Goal: Information Seeking & Learning: Find specific fact

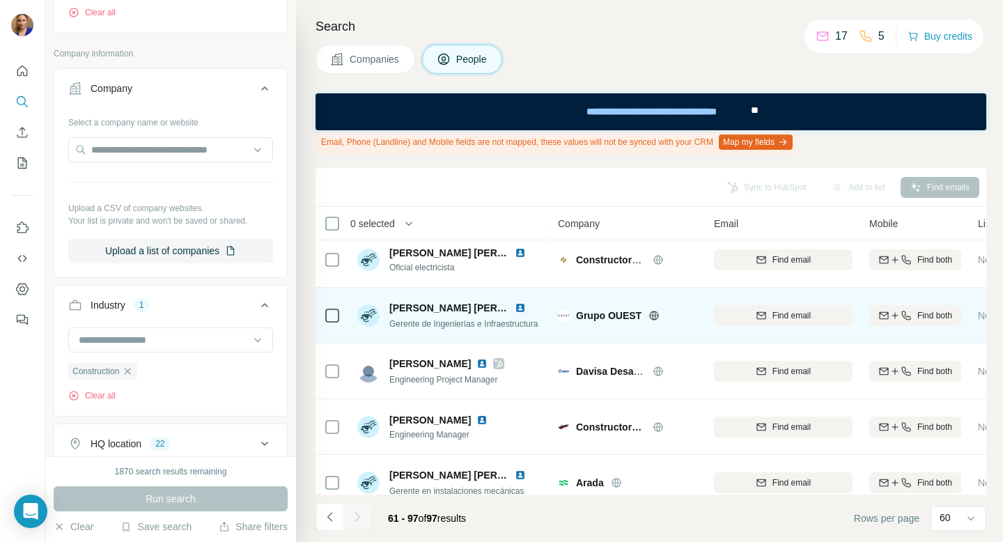
click at [522, 306] on img at bounding box center [520, 307] width 11 height 11
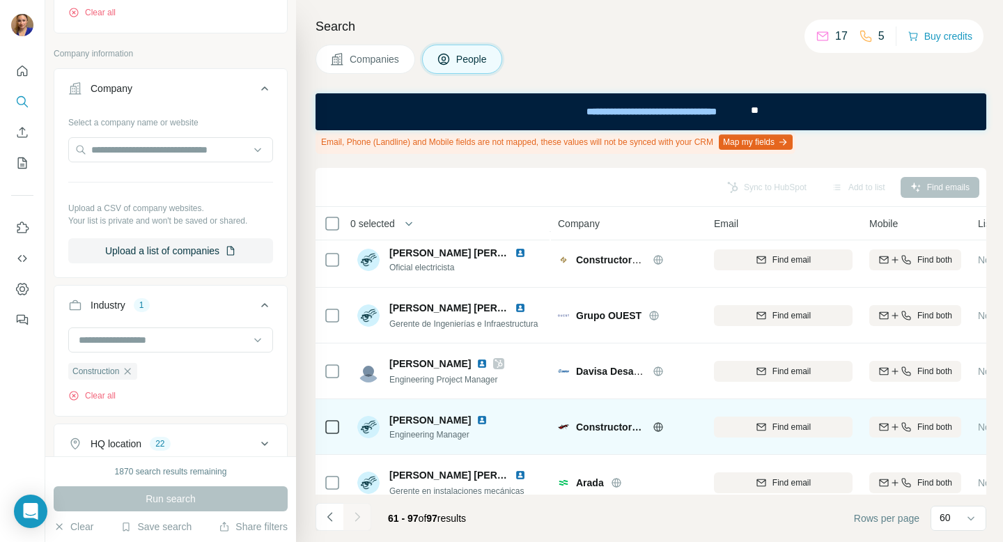
click at [476, 418] on img at bounding box center [481, 419] width 11 height 11
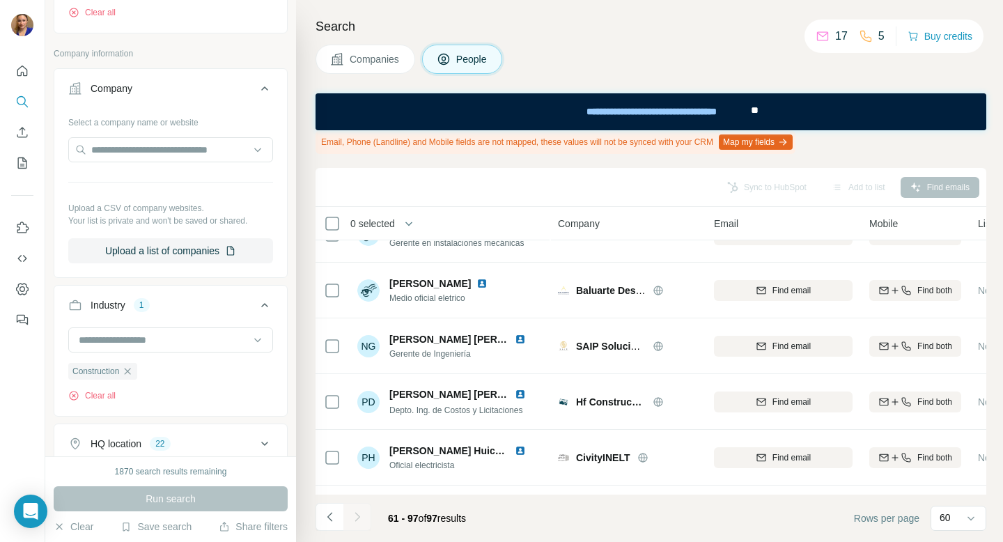
scroll to position [982, 0]
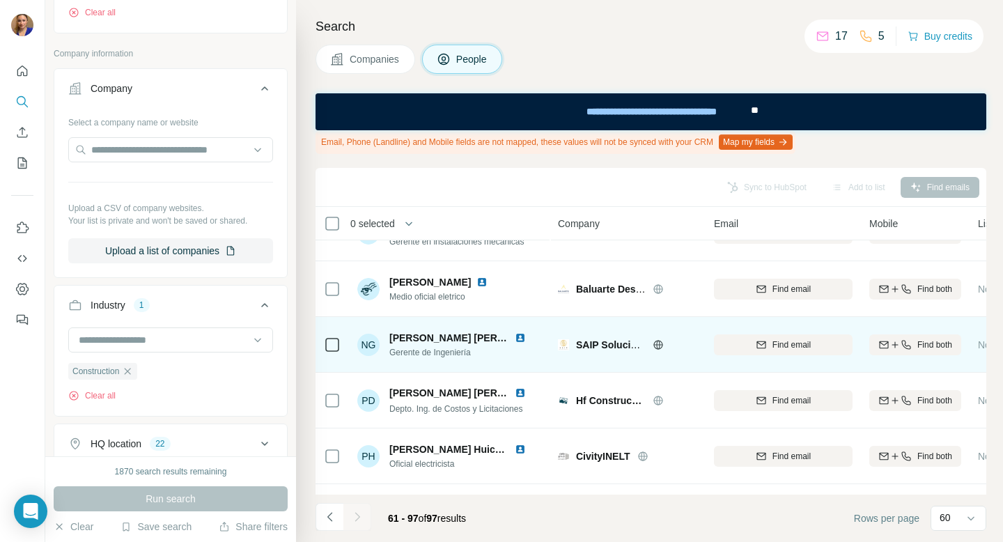
click at [519, 338] on img at bounding box center [520, 337] width 11 height 11
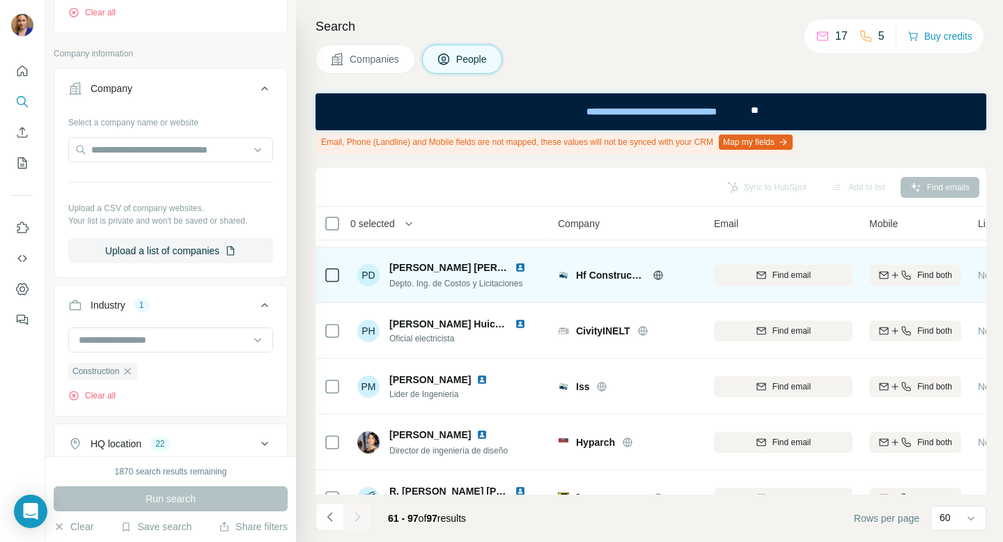
scroll to position [1112, 0]
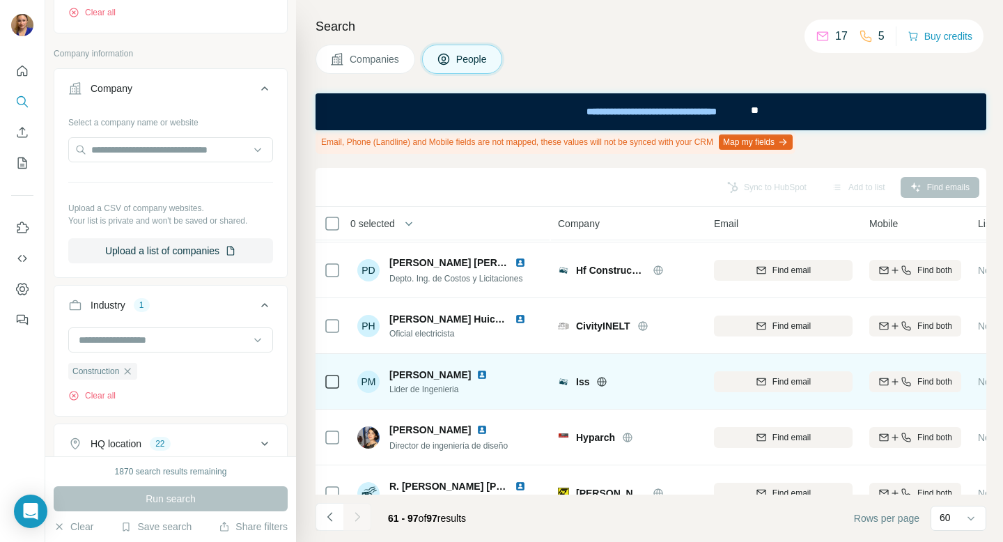
click at [476, 375] on img at bounding box center [481, 374] width 11 height 11
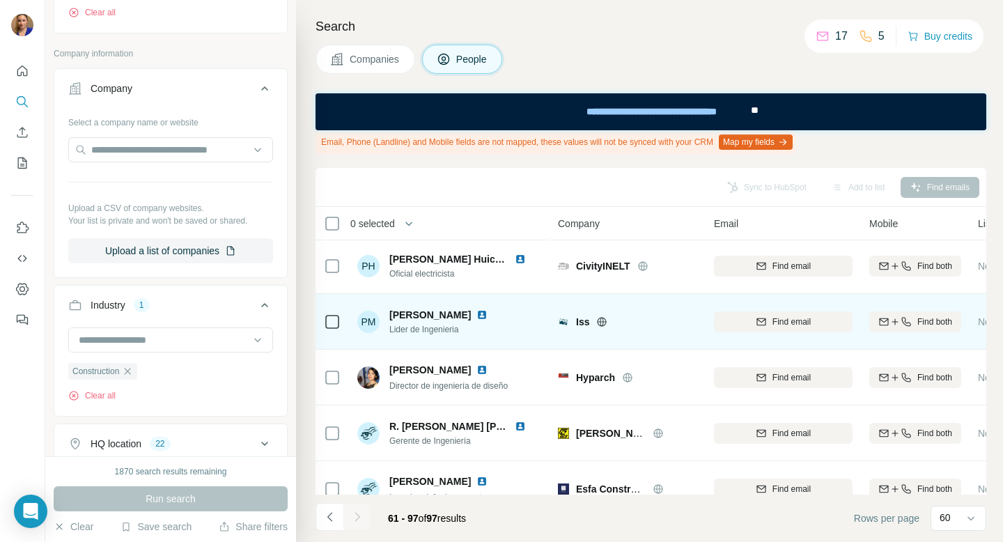
scroll to position [1204, 0]
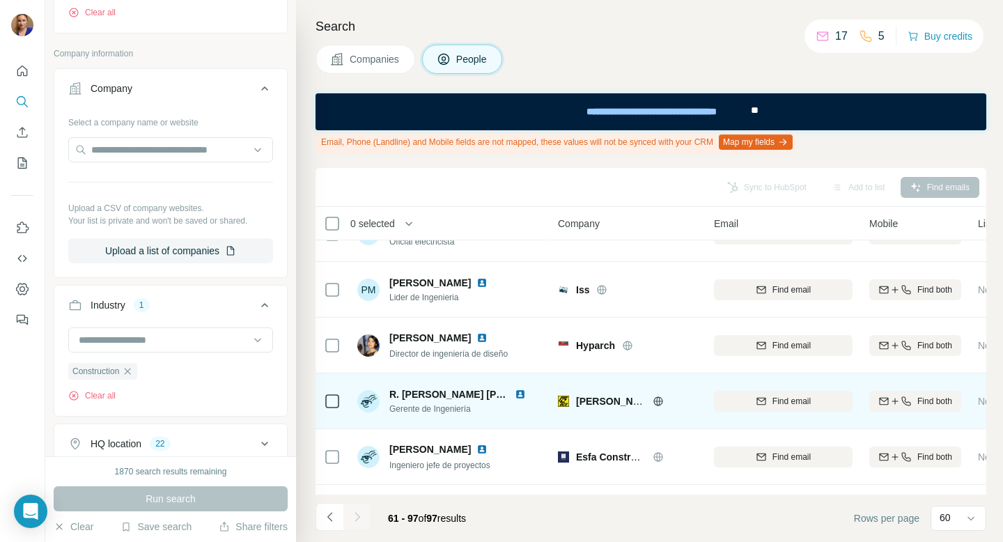
click at [517, 393] on img at bounding box center [520, 394] width 11 height 11
click at [779, 401] on span "Find email" at bounding box center [791, 401] width 38 height 13
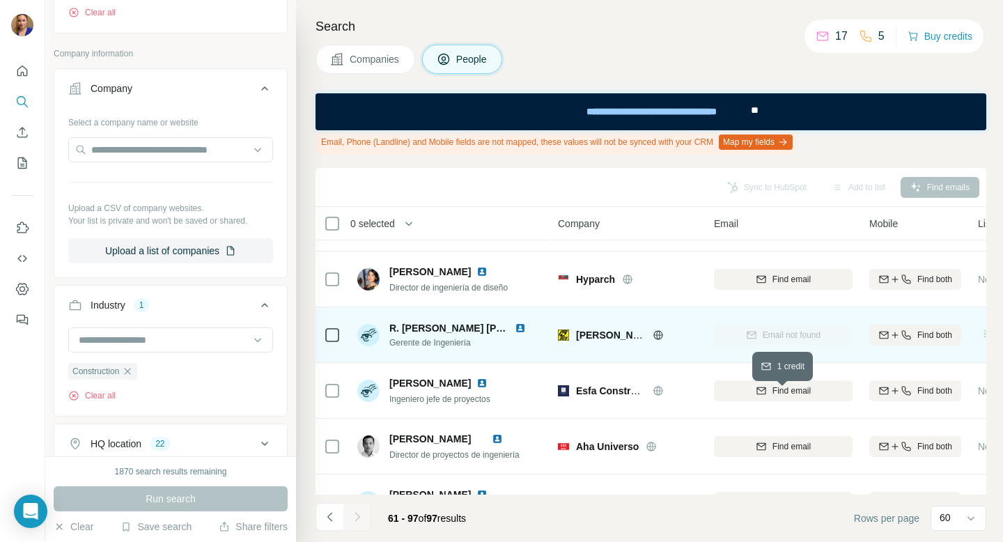
scroll to position [1272, 0]
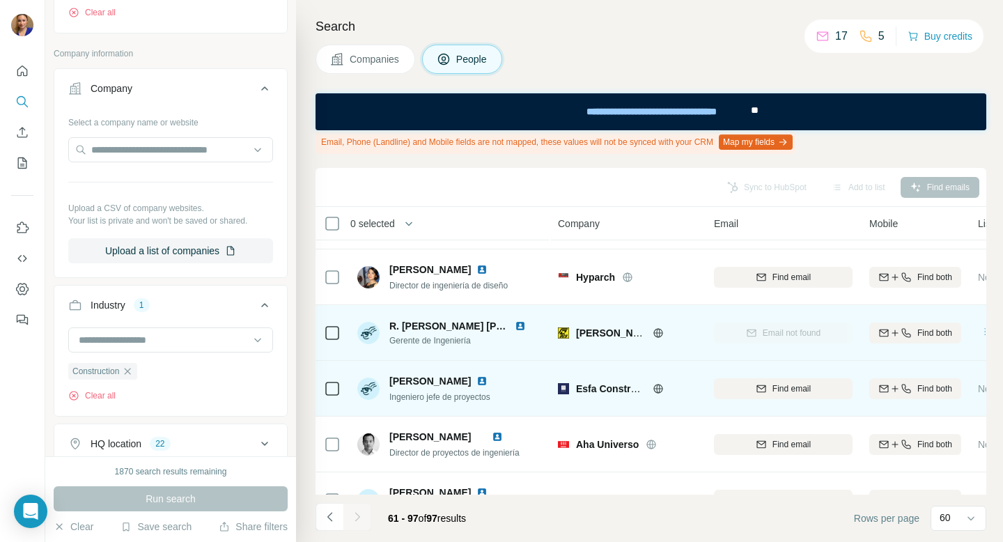
click at [487, 382] on img at bounding box center [481, 380] width 11 height 11
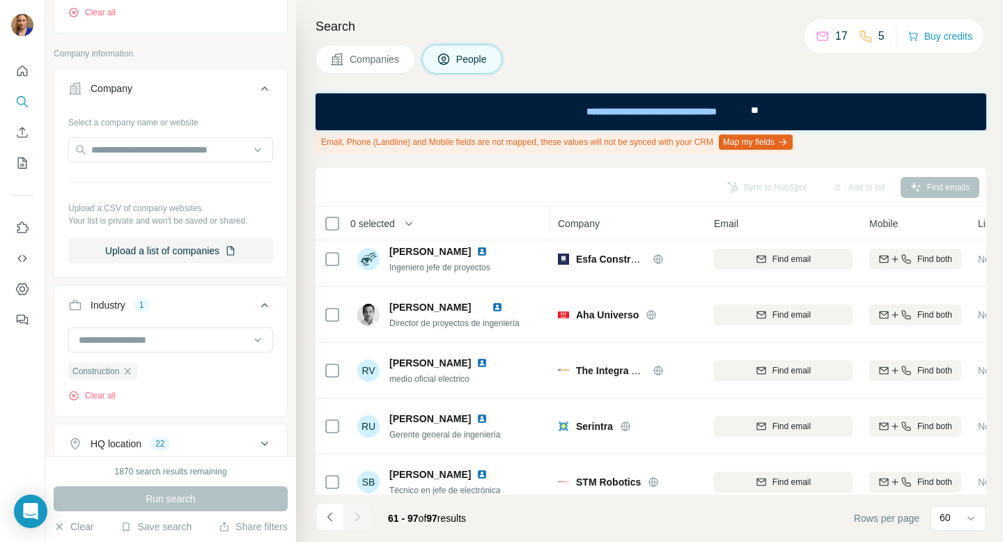
scroll to position [1406, 0]
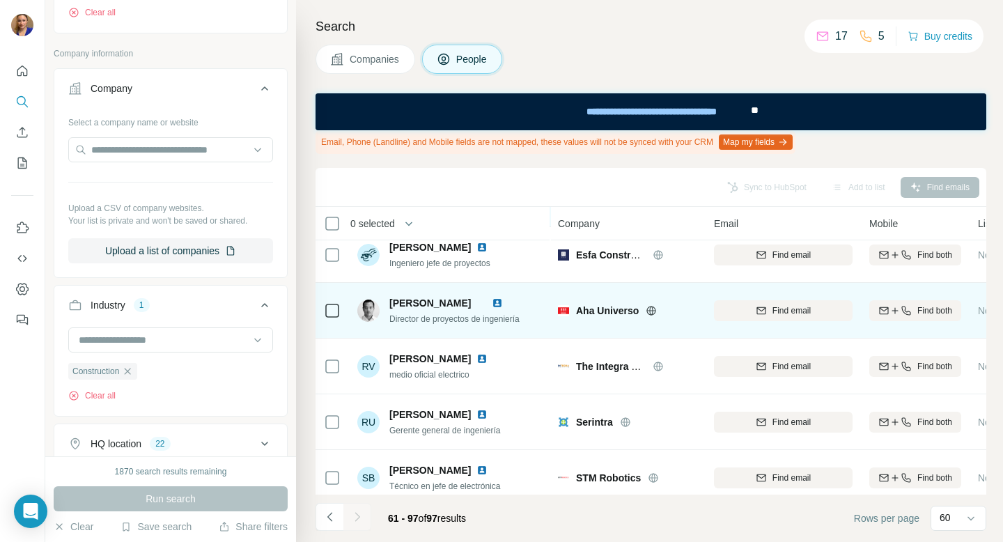
click at [503, 304] on img at bounding box center [497, 302] width 11 height 11
click at [803, 312] on span "Find email" at bounding box center [791, 310] width 38 height 13
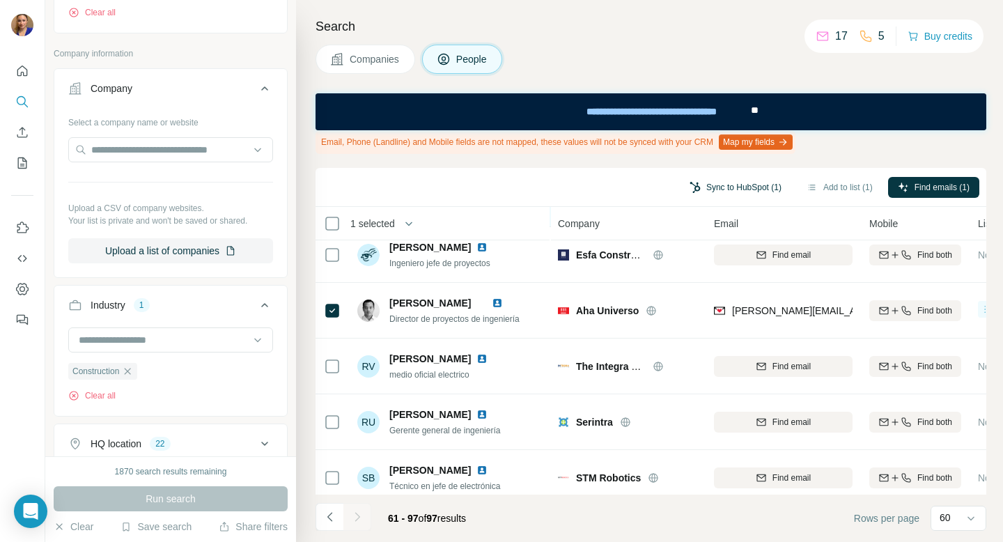
click at [739, 187] on button "Sync to HubSpot (1)" at bounding box center [735, 187] width 111 height 21
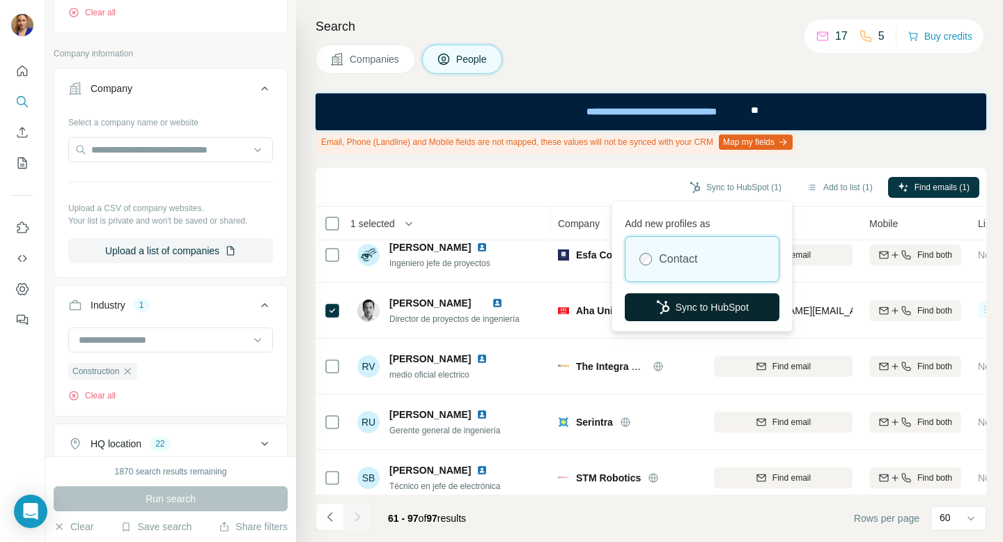
click at [678, 306] on button "Sync to HubSpot" at bounding box center [702, 307] width 155 height 28
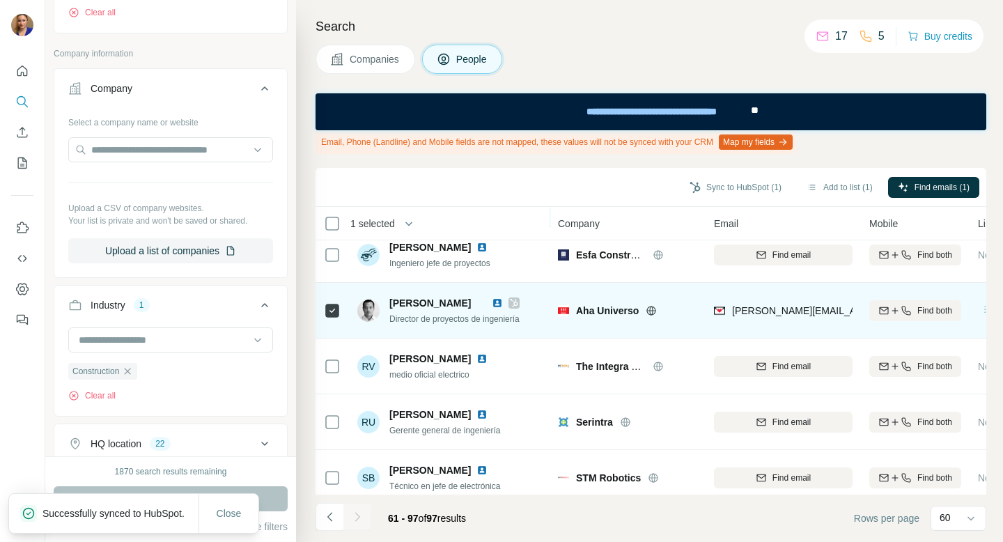
click at [518, 302] on icon at bounding box center [514, 302] width 8 height 11
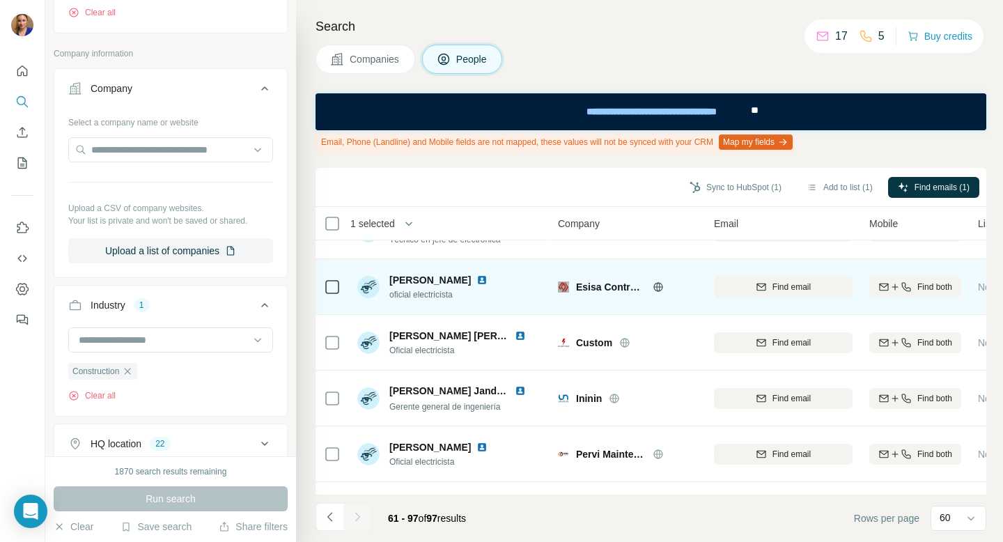
scroll to position [1655, 0]
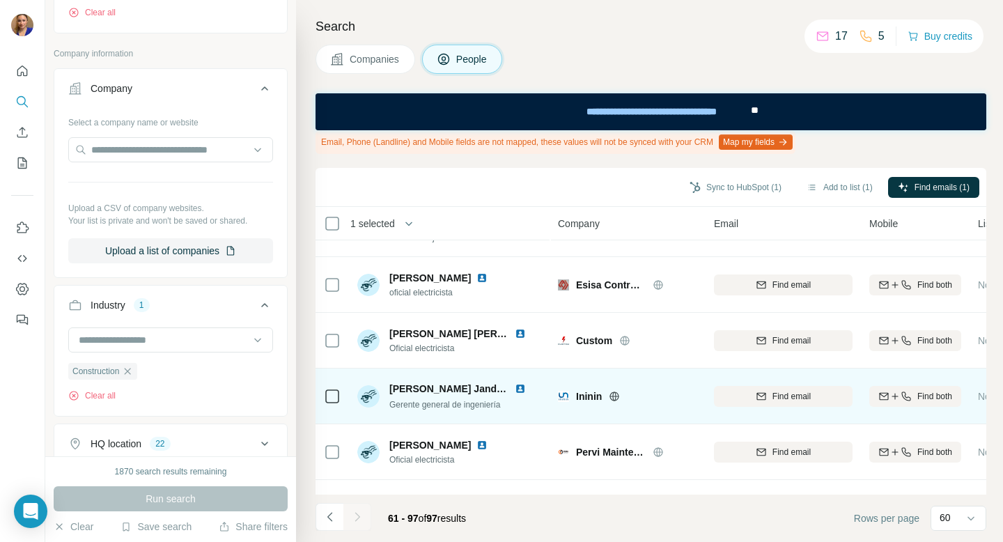
click at [519, 388] on img at bounding box center [520, 388] width 11 height 11
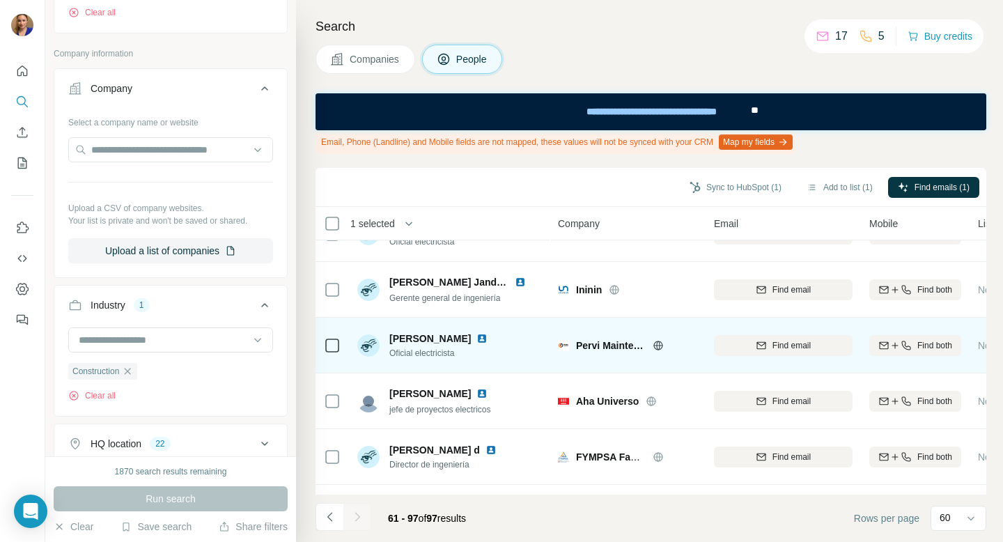
scroll to position [1807, 0]
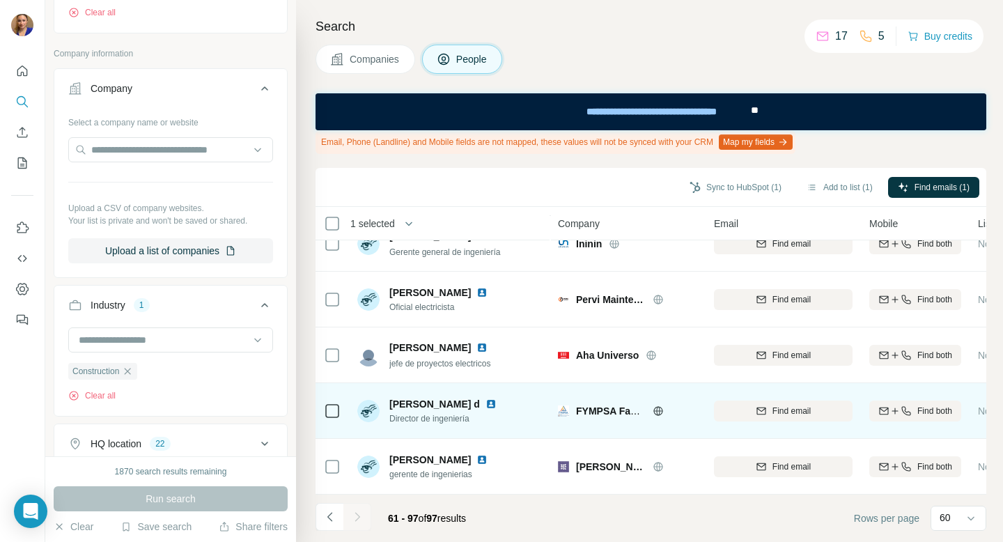
click at [485, 405] on img at bounding box center [490, 403] width 11 height 11
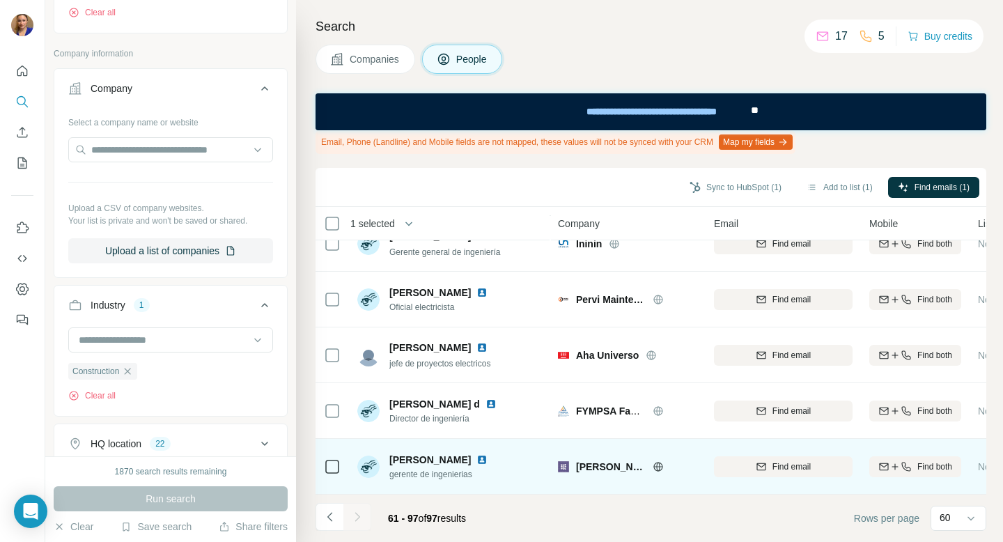
click at [487, 460] on img at bounding box center [481, 459] width 11 height 11
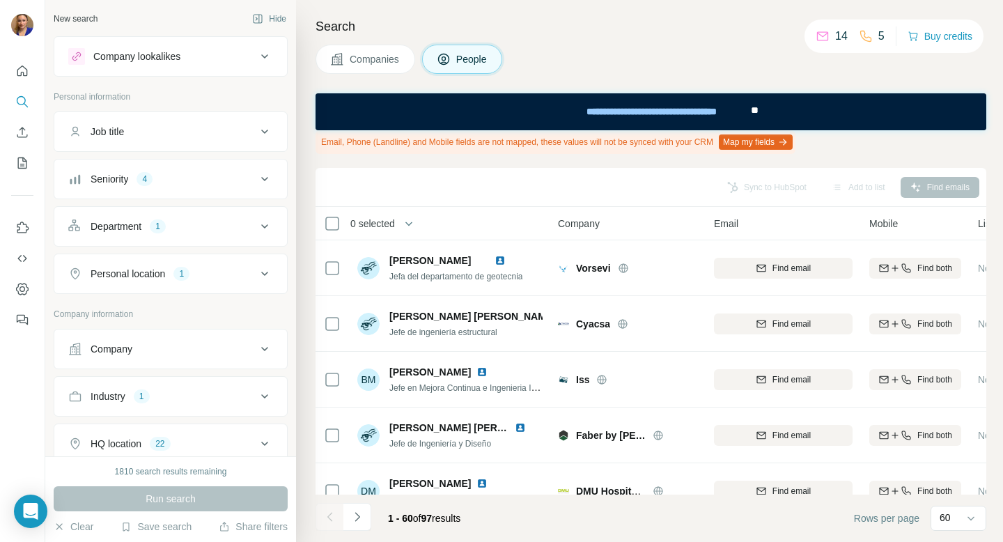
click at [264, 132] on icon at bounding box center [264, 132] width 7 height 4
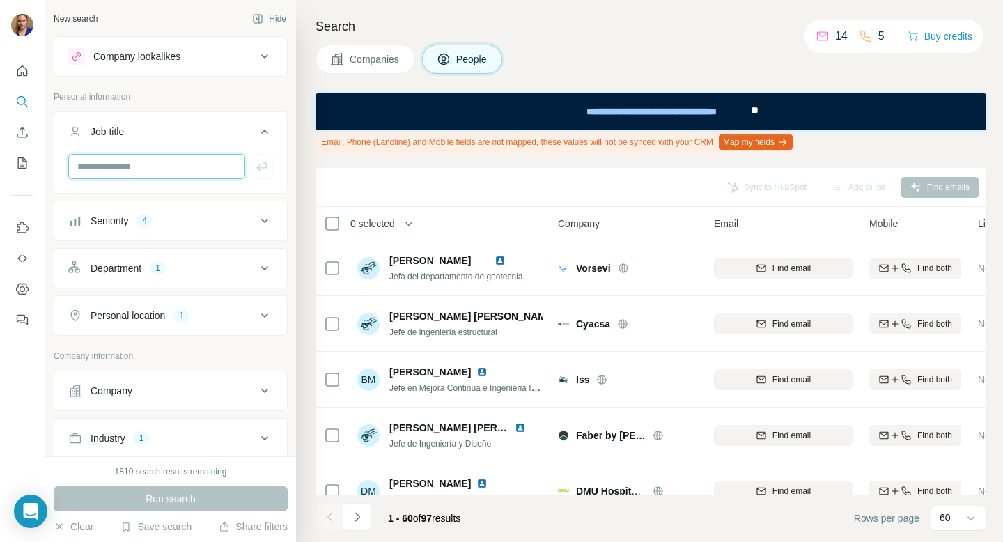
click at [214, 165] on input "text" at bounding box center [156, 166] width 177 height 25
click at [206, 230] on button "Seniority 4" at bounding box center [170, 220] width 233 height 33
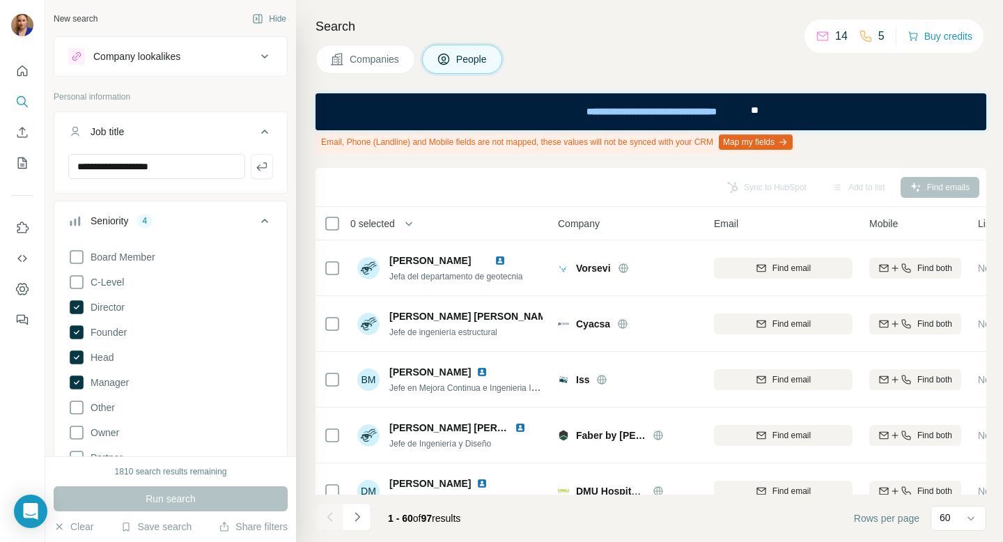
click at [267, 219] on icon at bounding box center [264, 220] width 17 height 17
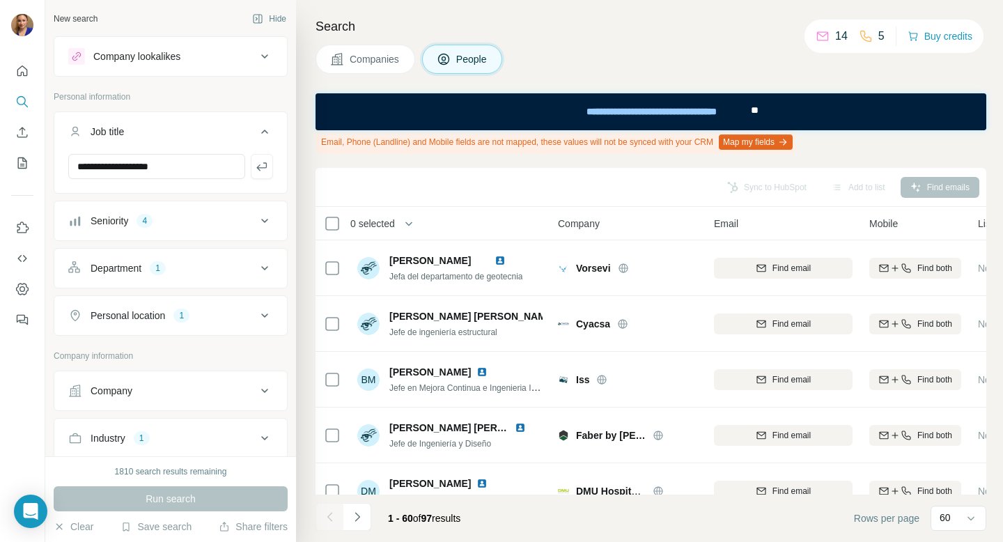
click at [266, 267] on icon at bounding box center [264, 268] width 7 height 4
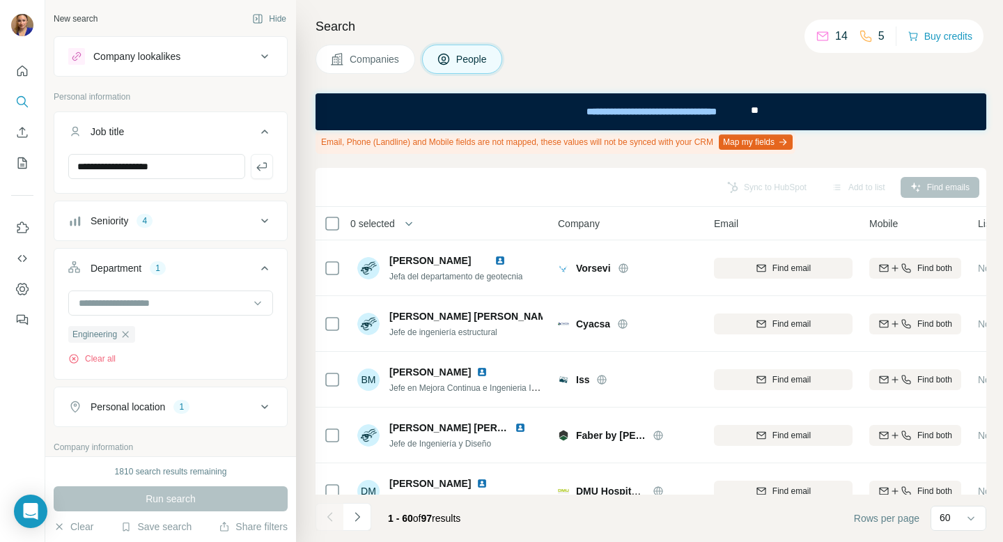
click at [266, 271] on icon at bounding box center [264, 268] width 17 height 17
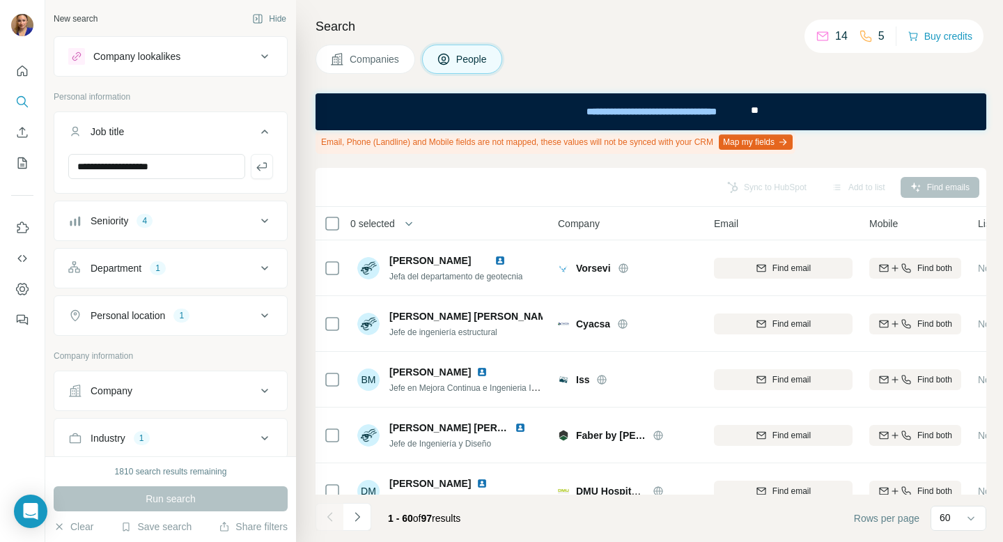
click at [266, 271] on icon at bounding box center [264, 268] width 17 height 17
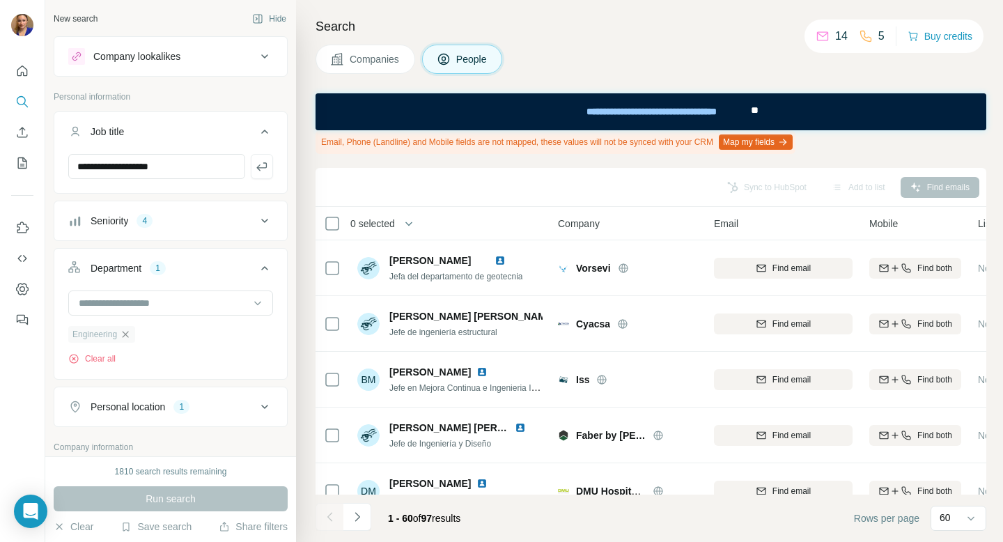
click at [129, 336] on icon "button" at bounding box center [126, 334] width 6 height 6
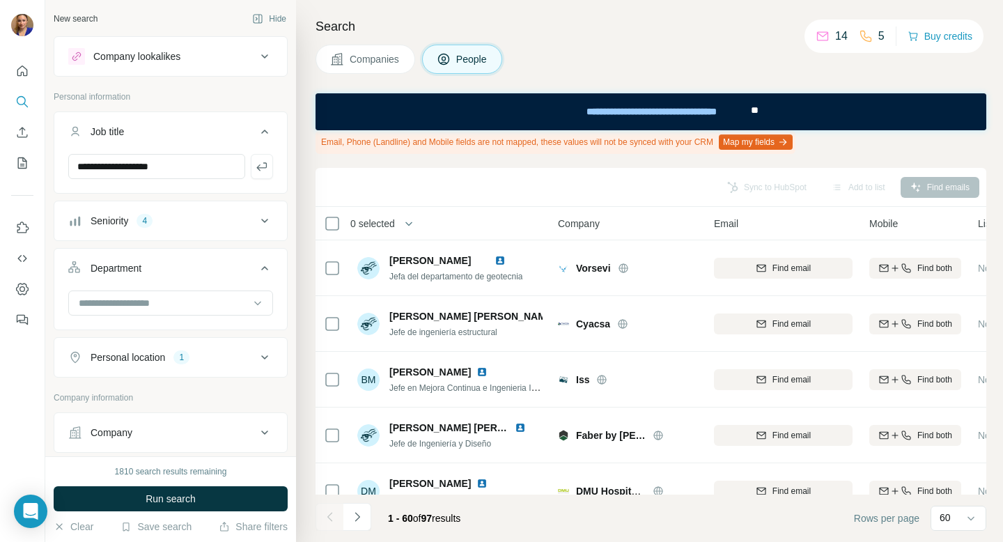
click at [266, 357] on icon at bounding box center [264, 357] width 7 height 4
click at [210, 493] on button "Run search" at bounding box center [171, 498] width 234 height 25
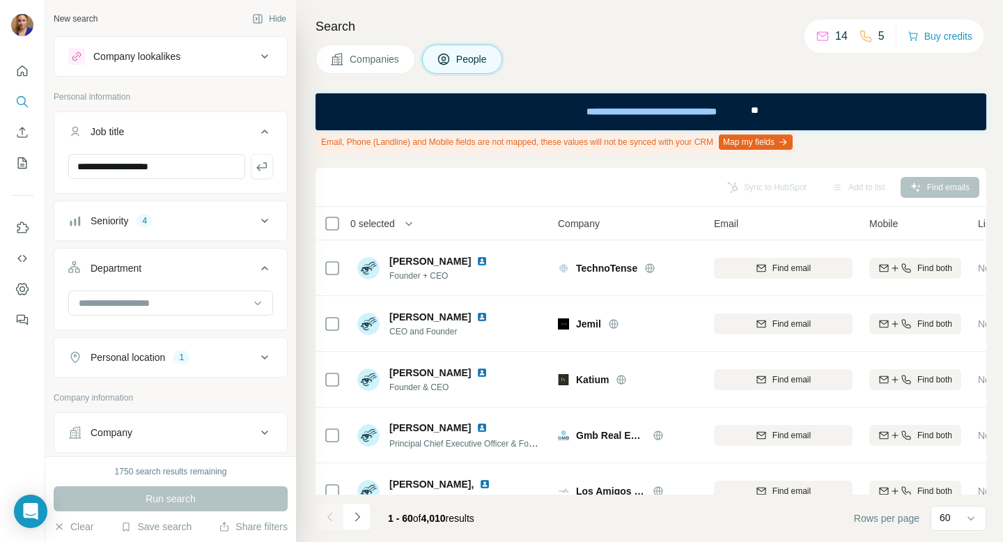
click at [266, 223] on icon at bounding box center [264, 220] width 17 height 17
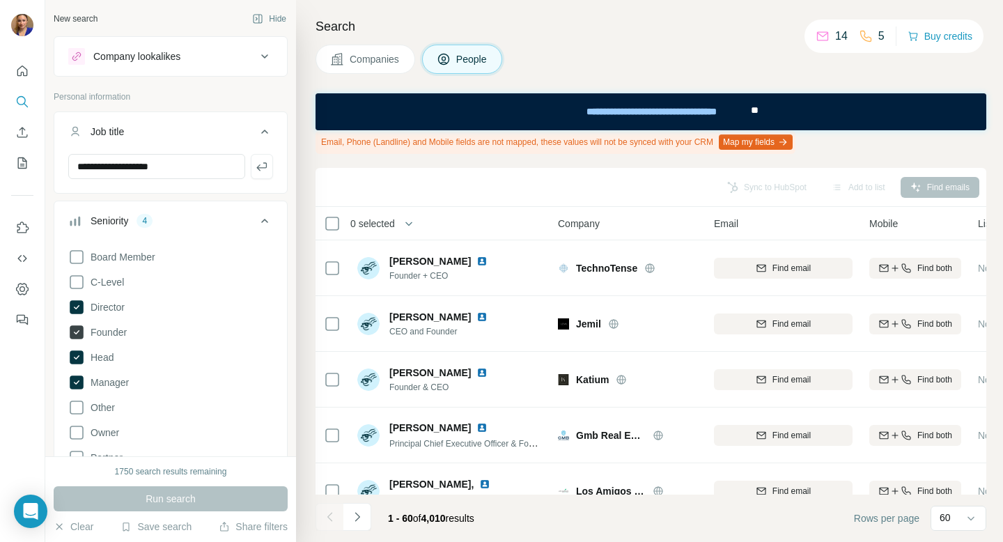
click at [79, 332] on icon at bounding box center [77, 332] width 14 height 14
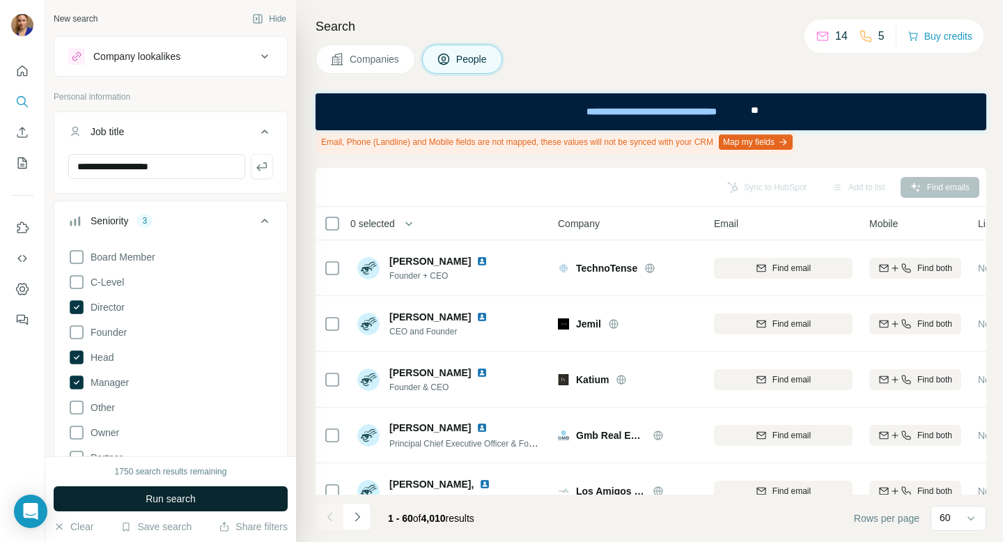
click at [185, 499] on span "Run search" at bounding box center [171, 499] width 50 height 14
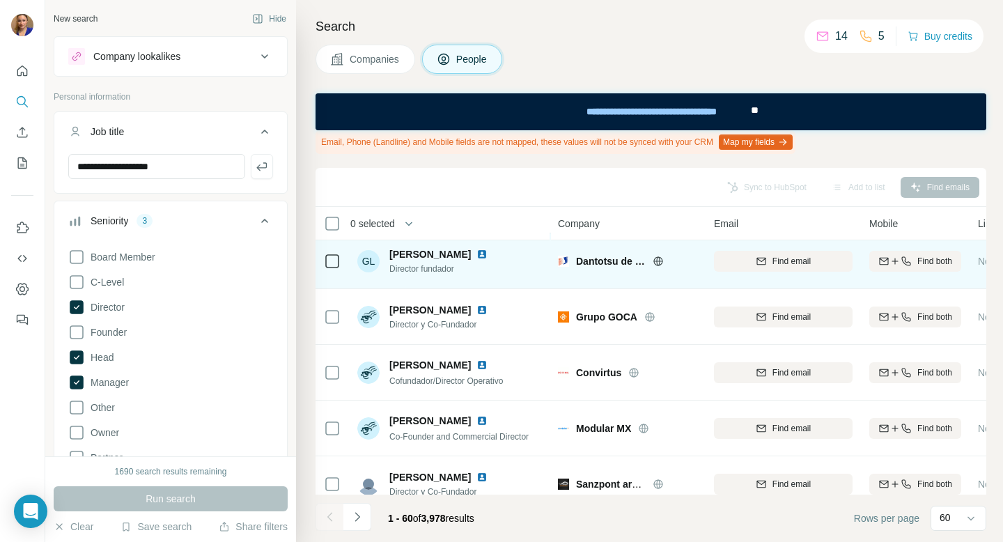
scroll to position [62, 0]
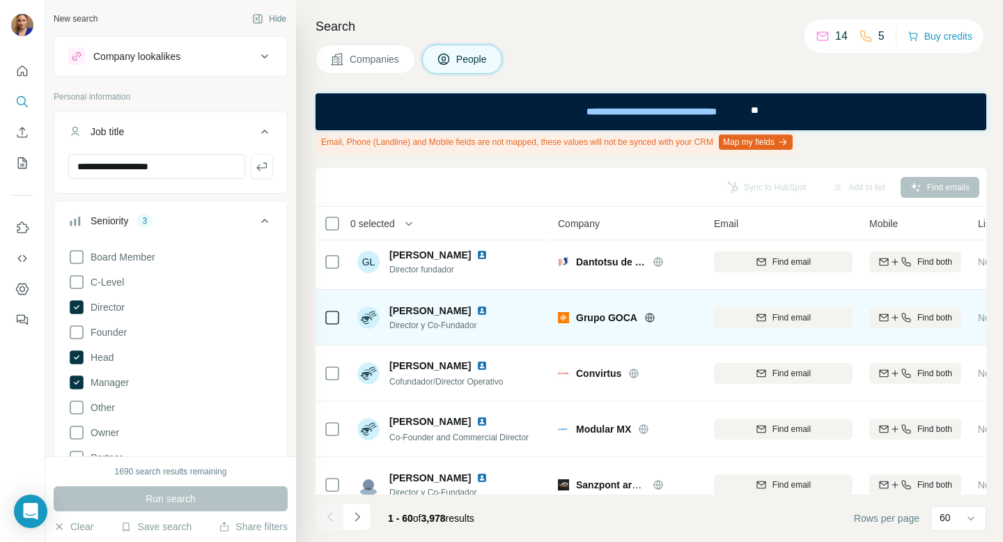
click at [476, 311] on img at bounding box center [481, 310] width 11 height 11
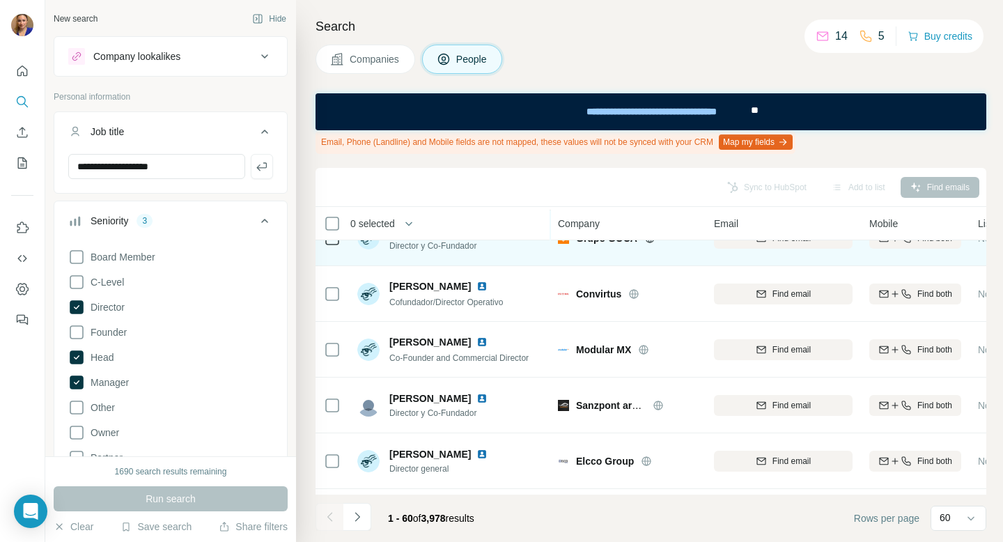
scroll to position [147, 0]
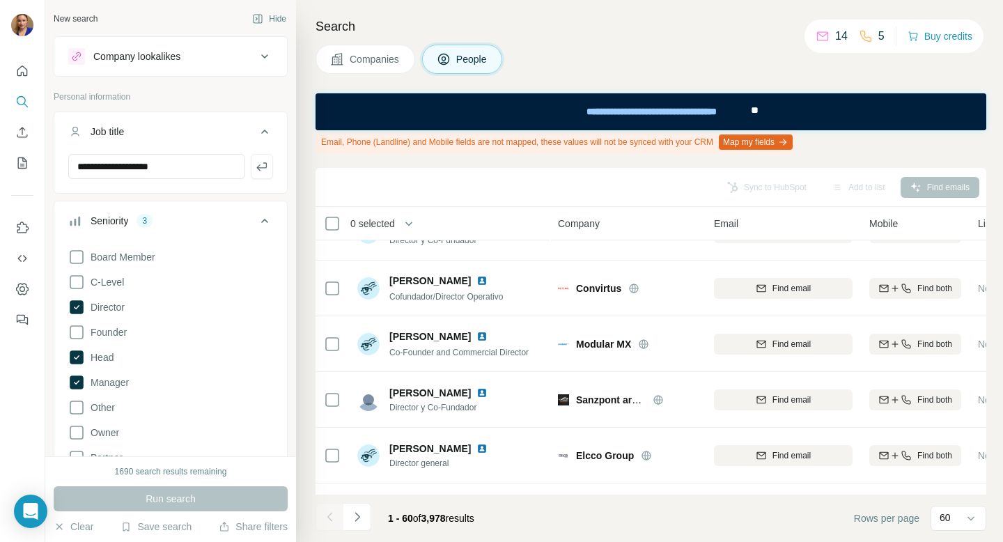
click at [267, 221] on icon at bounding box center [264, 221] width 7 height 4
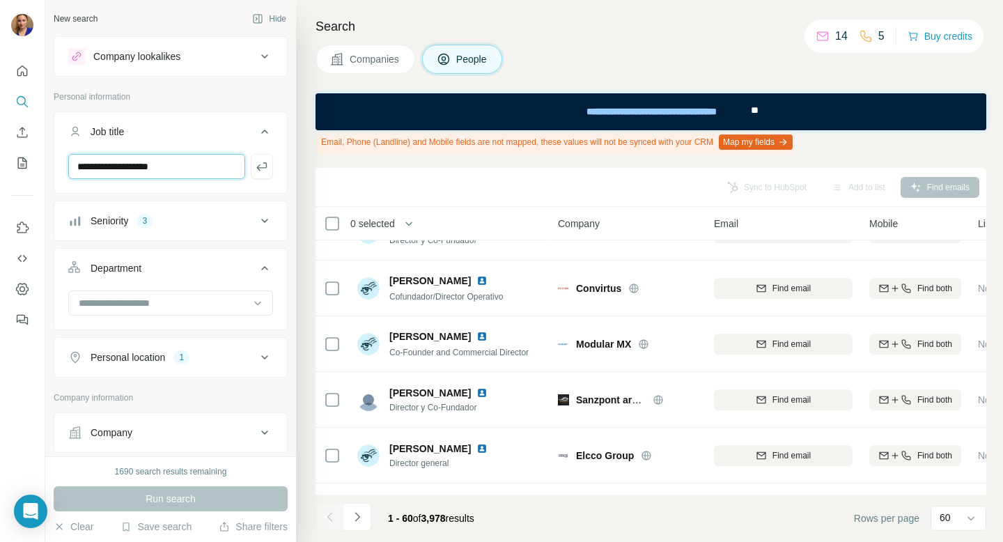
click at [186, 169] on input "**********" at bounding box center [156, 166] width 177 height 25
type input "**********"
click at [164, 302] on input at bounding box center [163, 302] width 172 height 15
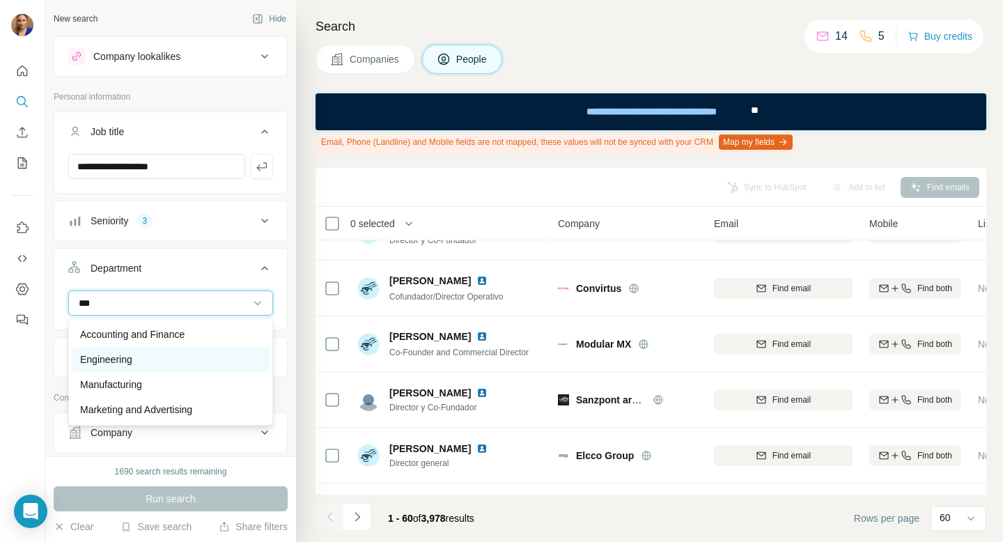
type input "***"
click at [136, 359] on div "Engineering" at bounding box center [170, 359] width 181 height 14
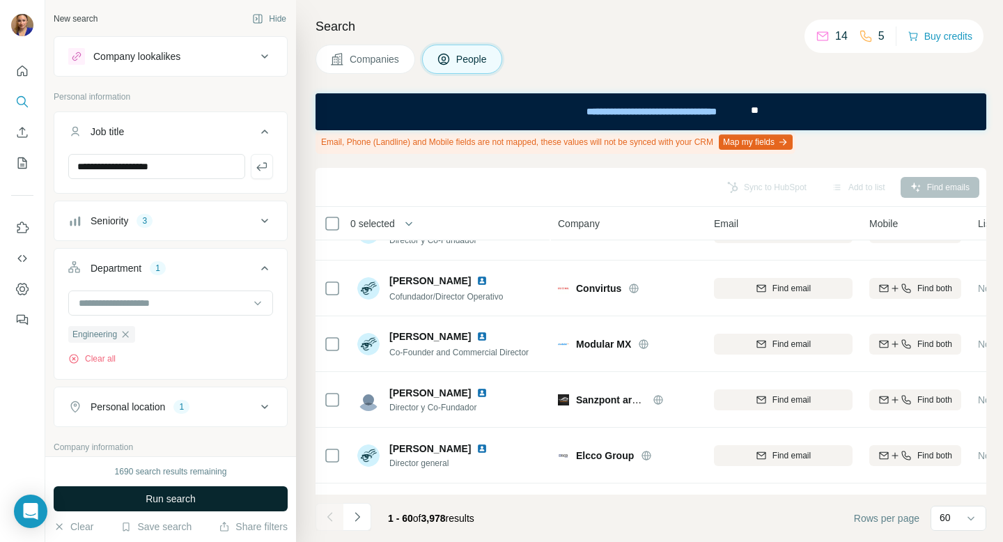
click at [170, 501] on span "Run search" at bounding box center [171, 499] width 50 height 14
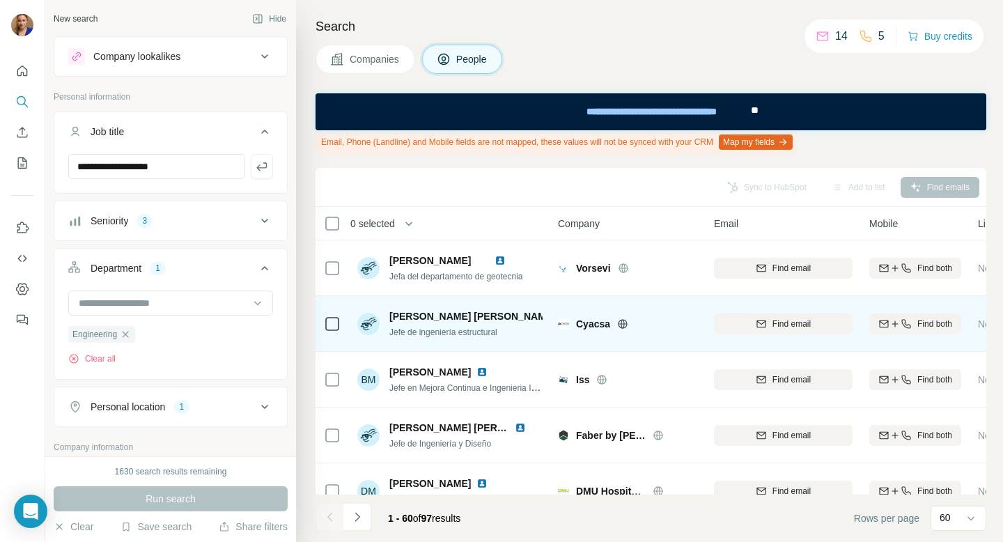
click at [561, 315] on img at bounding box center [566, 316] width 11 height 11
